Goal: Task Accomplishment & Management: Use online tool/utility

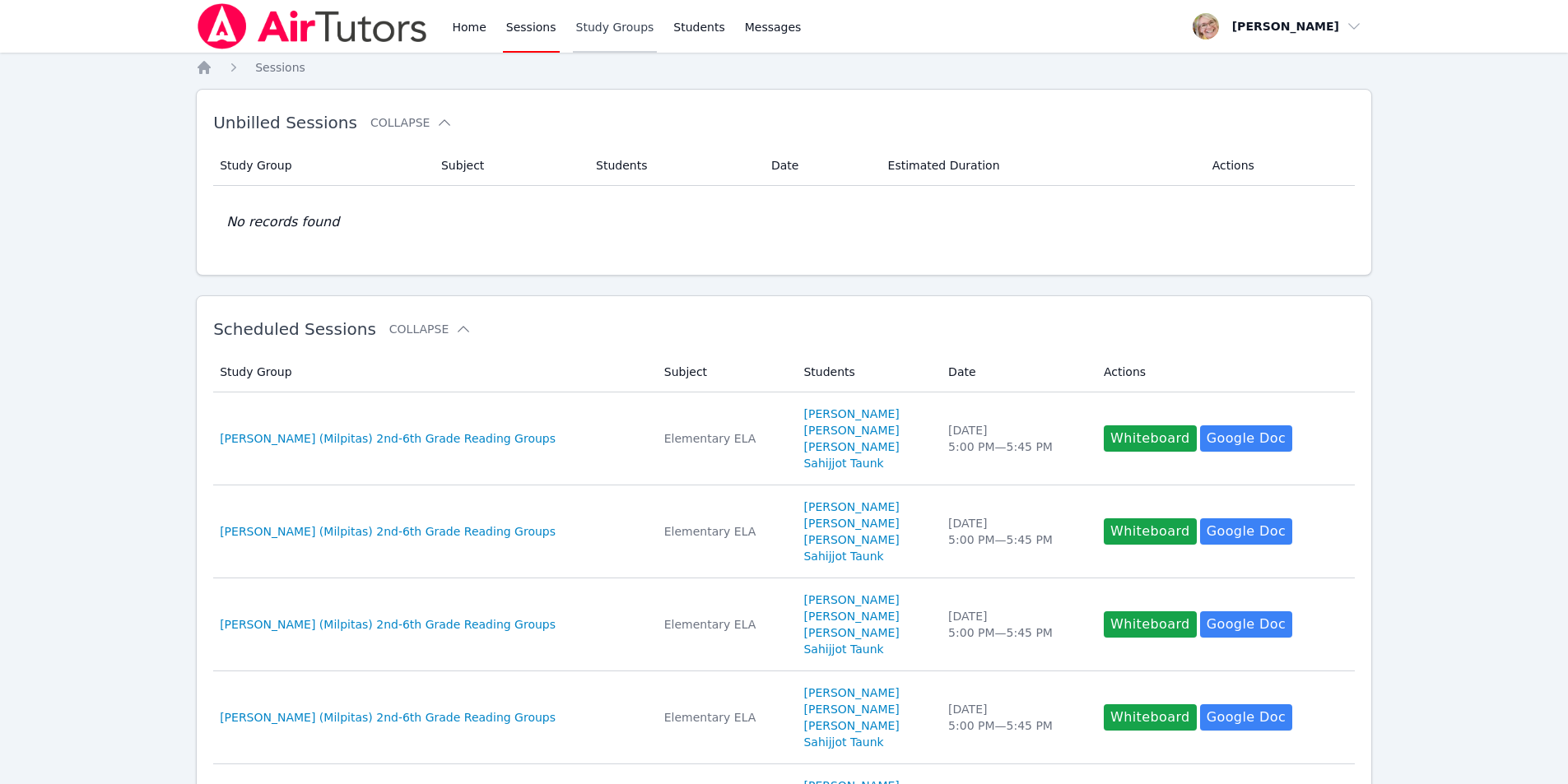
click at [609, 26] on link "Study Groups" at bounding box center [615, 26] width 85 height 53
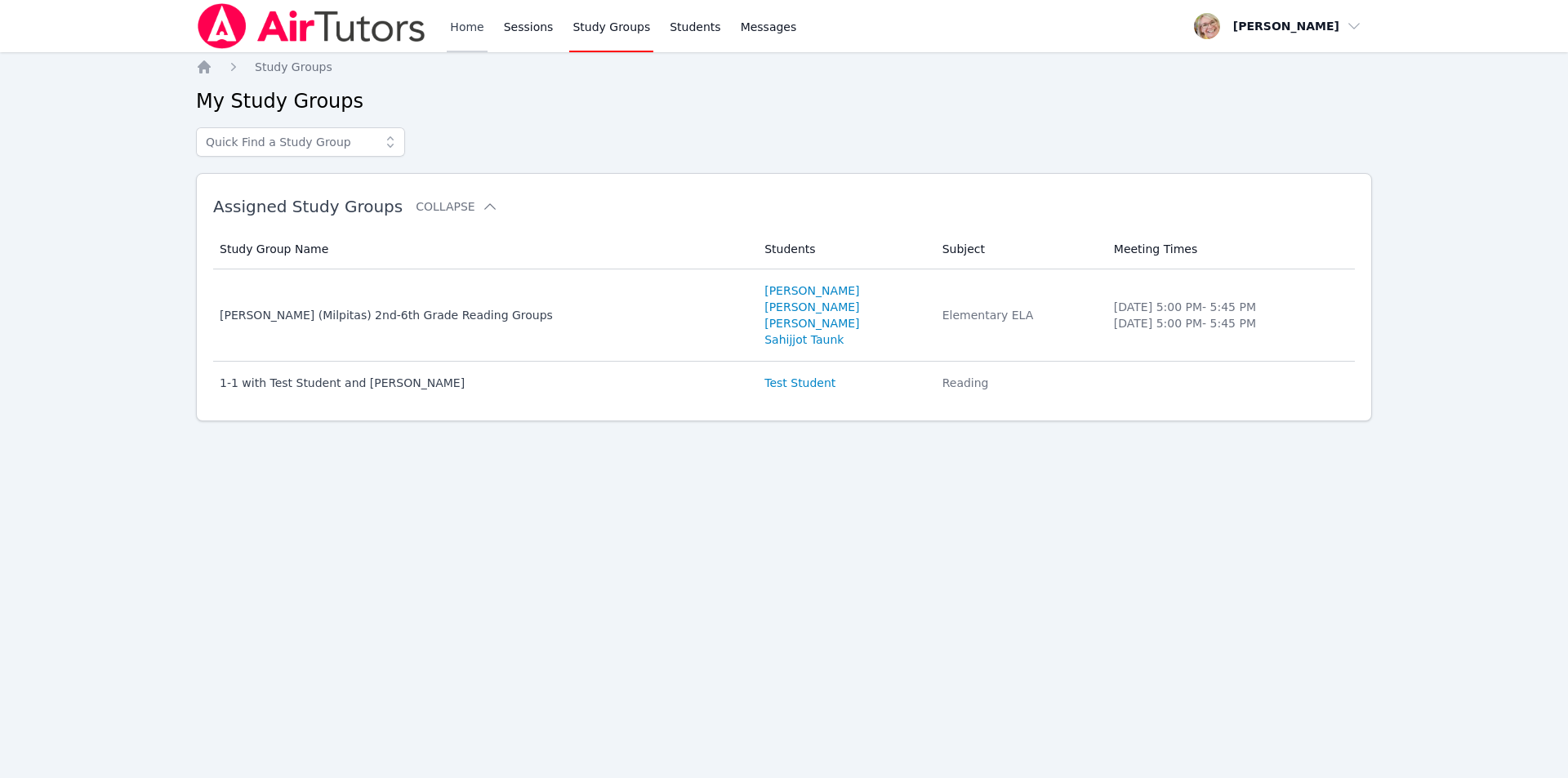
click at [461, 28] on link "Home" at bounding box center [466, 26] width 40 height 52
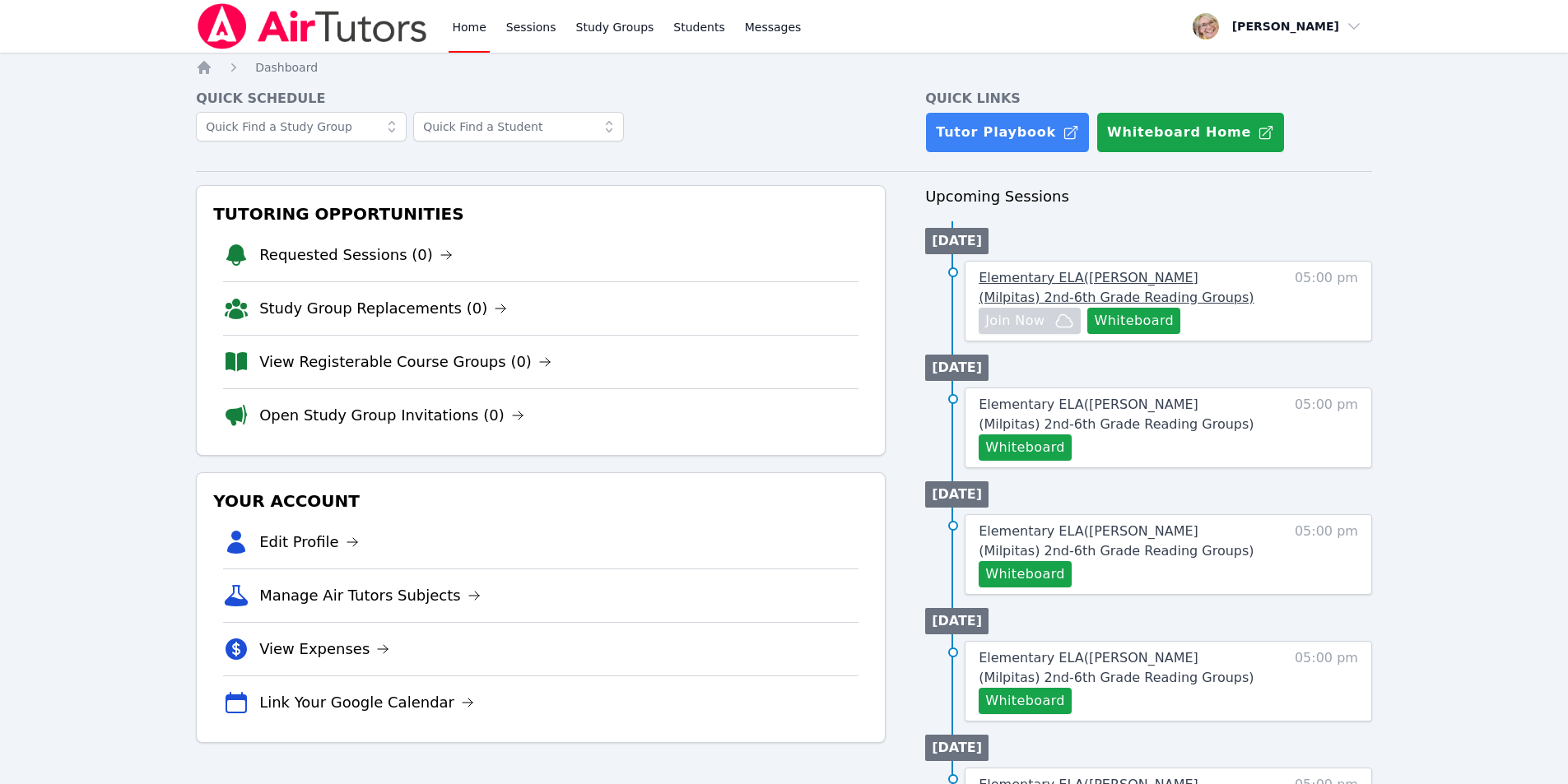
click at [1027, 279] on span "Elementary ELA ( [PERSON_NAME] (Milpitas) 2nd-6th Grade Reading Groups )" at bounding box center [1116, 288] width 275 height 36
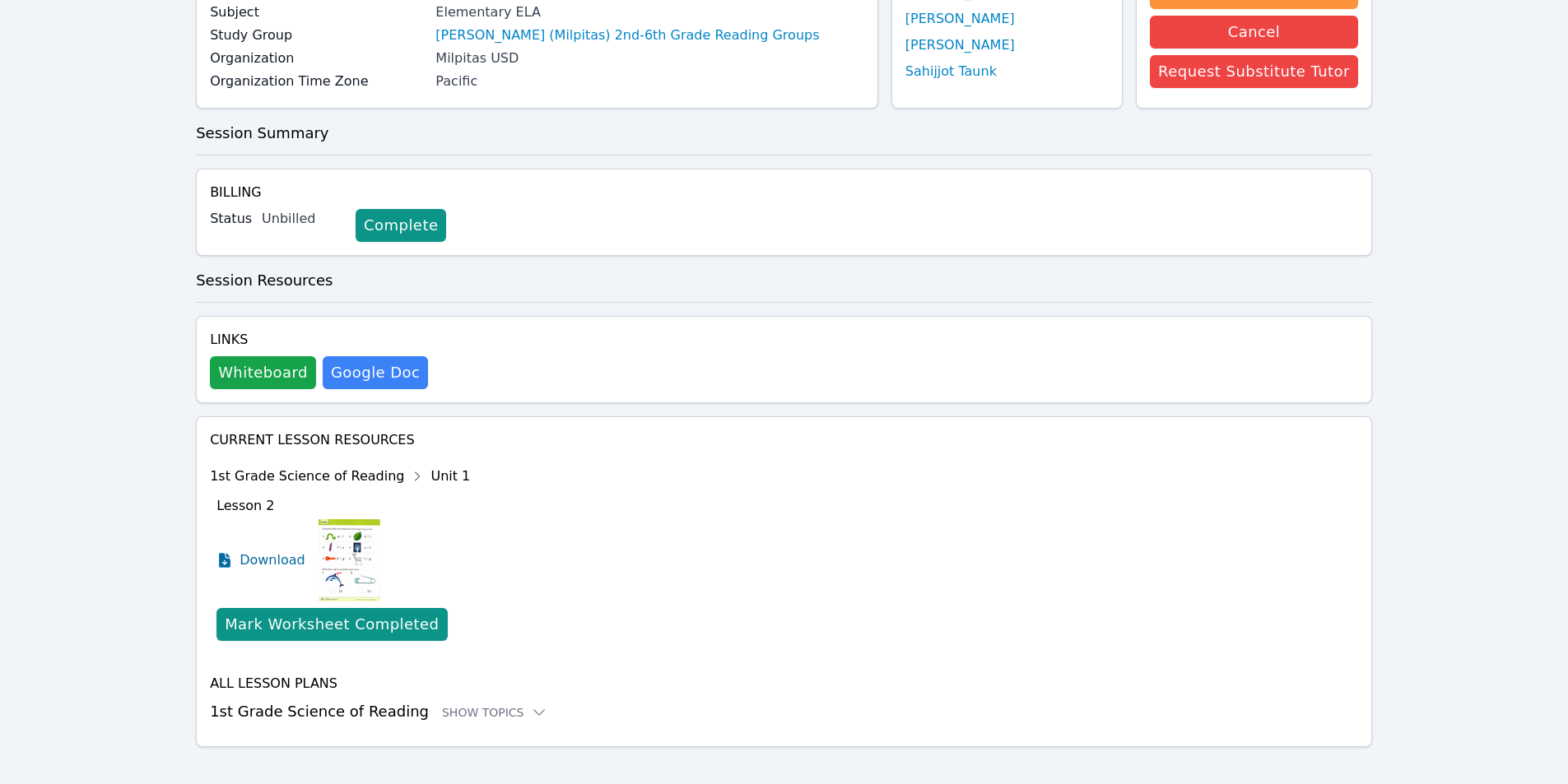
scroll to position [209, 0]
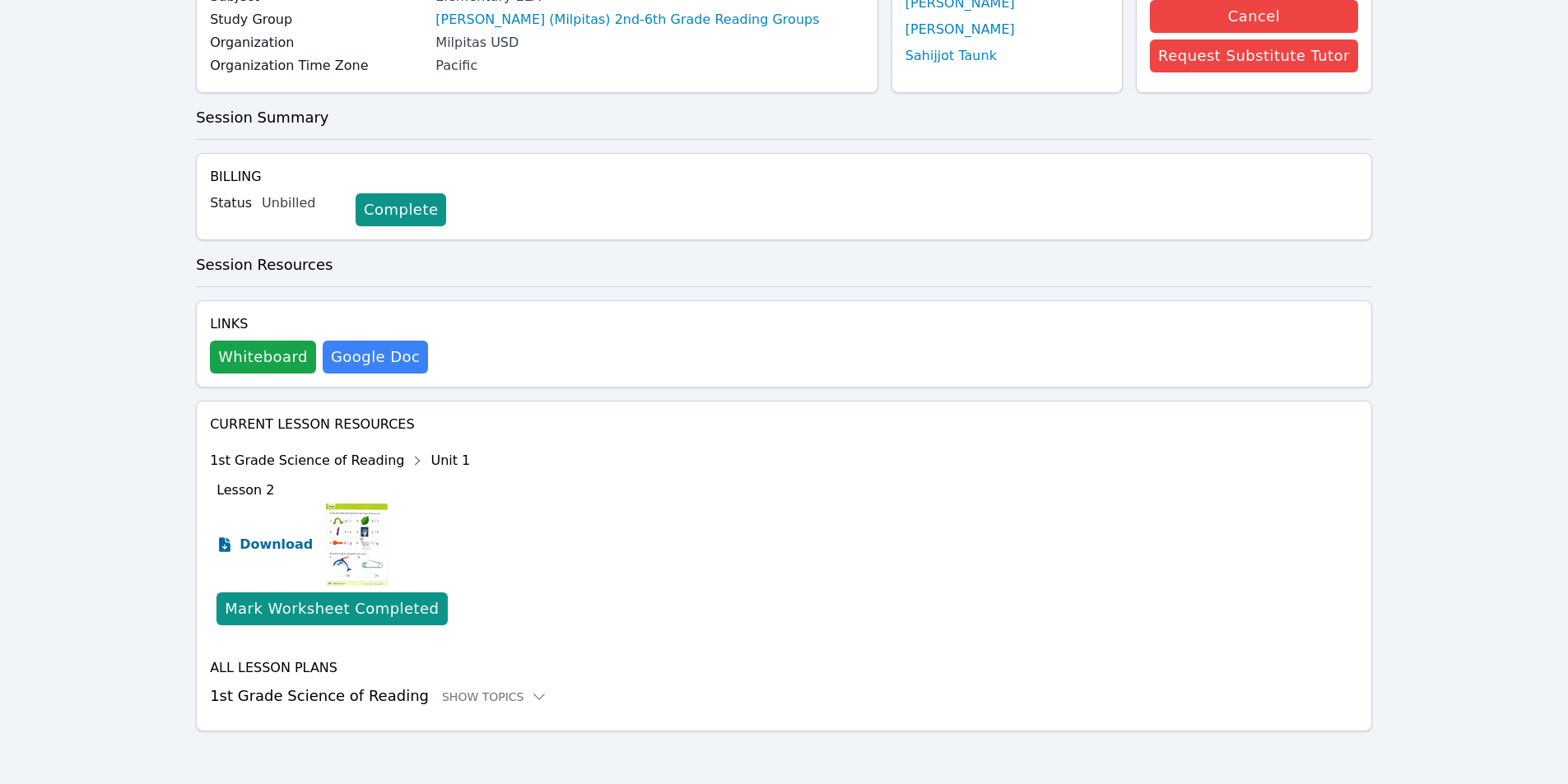
click at [276, 546] on span "Download" at bounding box center [276, 545] width 73 height 20
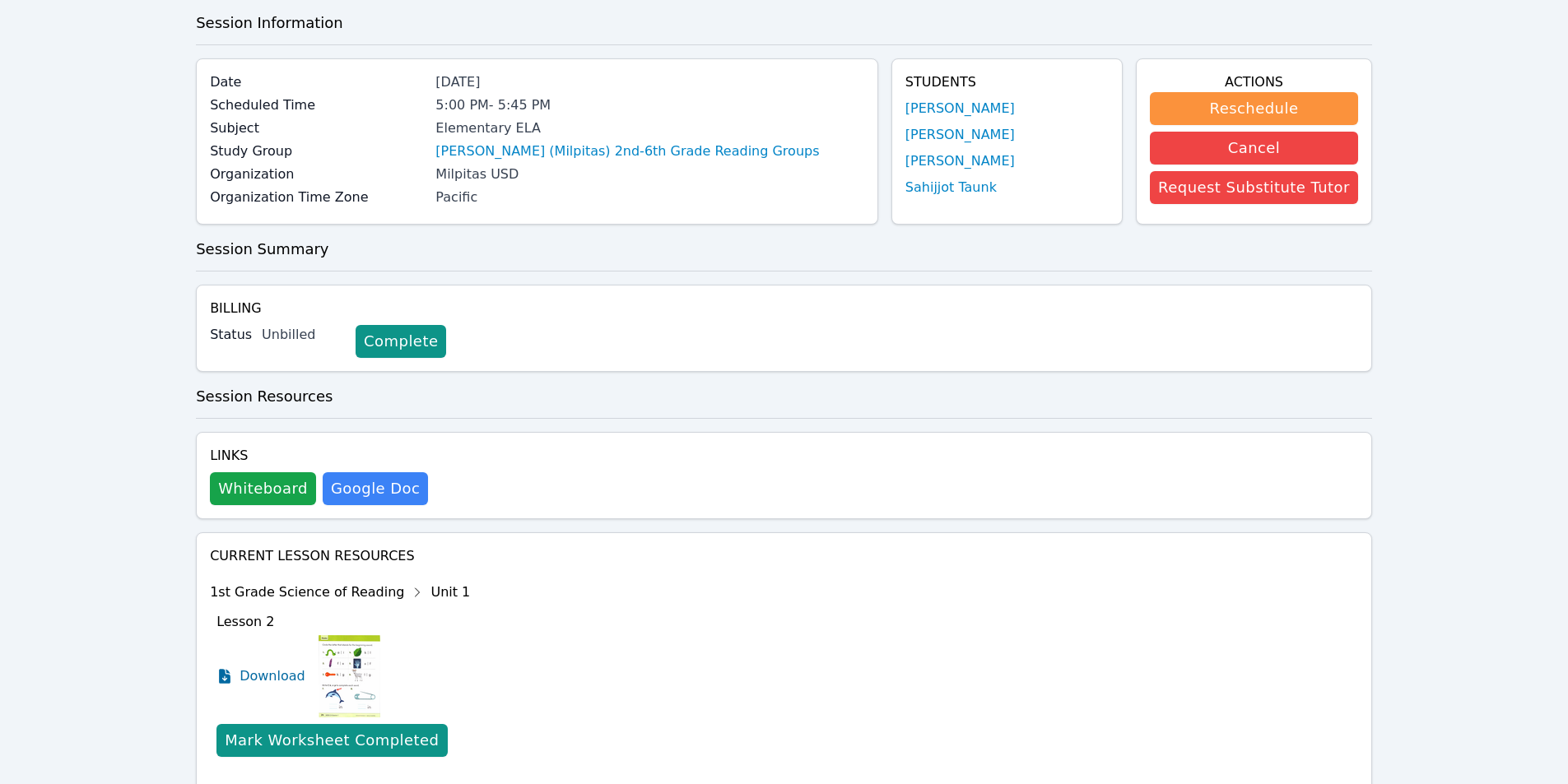
scroll to position [164, 0]
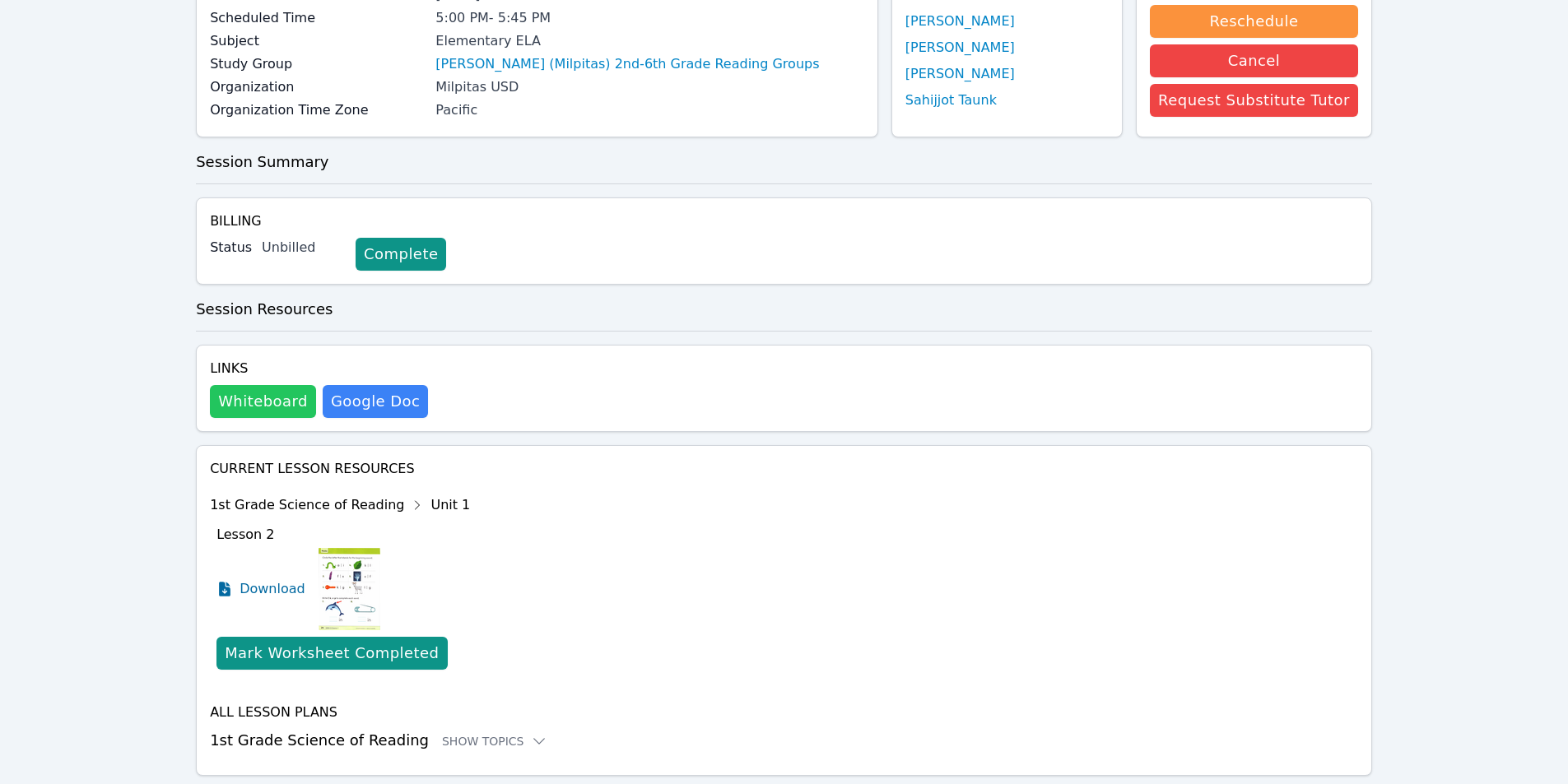
click at [256, 405] on button "Whiteboard" at bounding box center [263, 401] width 106 height 33
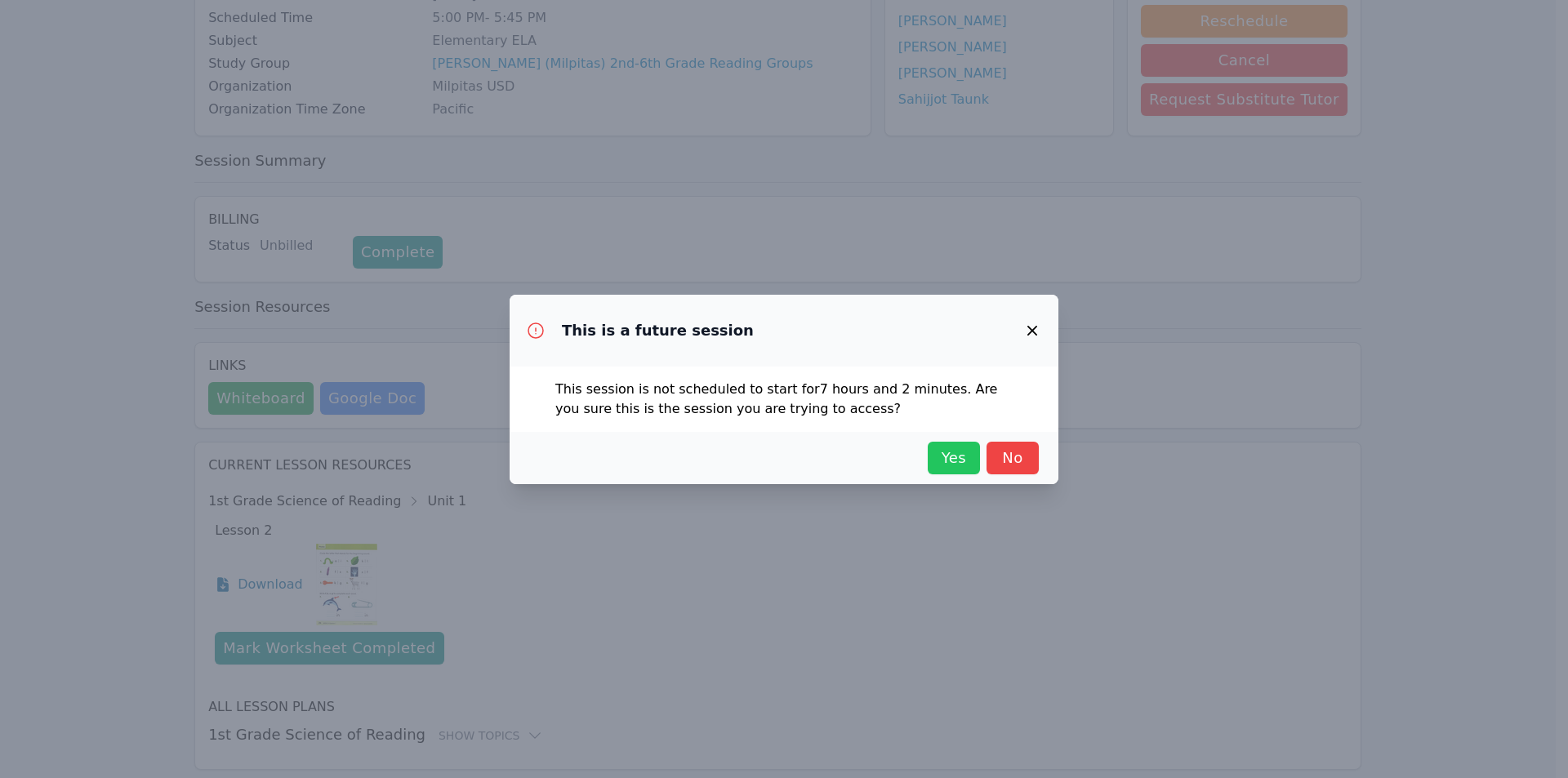
click at [950, 460] on span "Yes" at bounding box center [954, 458] width 36 height 23
